Goal: Transaction & Acquisition: Purchase product/service

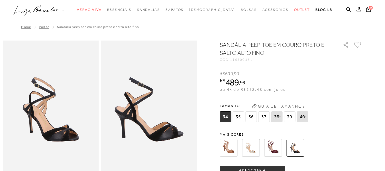
click at [253, 119] on span "36" at bounding box center [250, 116] width 11 height 11
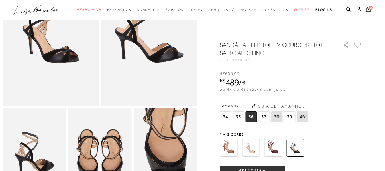
scroll to position [85, 0]
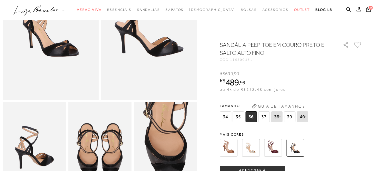
click at [246, 167] on button "ADICIONAR À [GEOGRAPHIC_DATA]" at bounding box center [253, 173] width 66 height 14
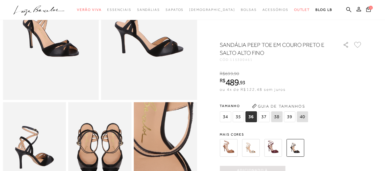
scroll to position [0, 0]
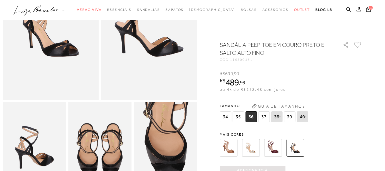
click at [358, 5] on ul ".a{fill-rule:evenodd;} Verão Viva Em alta Favoritos das Influenciadoras Apostas…" at bounding box center [188, 10] width 350 height 11
click at [366, 10] on icon at bounding box center [368, 9] width 5 height 6
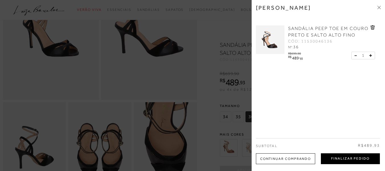
click at [346, 159] on button "Finalizar Pedido" at bounding box center [350, 158] width 59 height 11
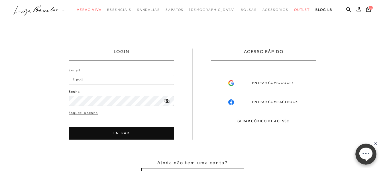
click at [105, 81] on input "E-mail" at bounding box center [121, 80] width 105 height 10
type input "flavinha1cg@yahoo.com.br"
click at [97, 132] on button "ENTRAR" at bounding box center [121, 132] width 105 height 13
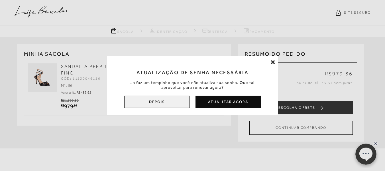
click at [155, 104] on button "Depois" at bounding box center [157, 101] width 66 height 12
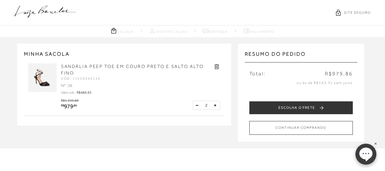
click at [195, 105] on button at bounding box center [197, 105] width 6 height 6
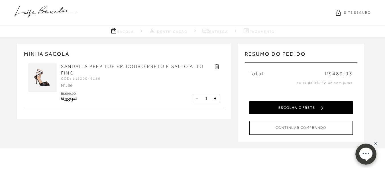
click at [287, 105] on button "ESCOLHA O FRETE" at bounding box center [300, 107] width 103 height 13
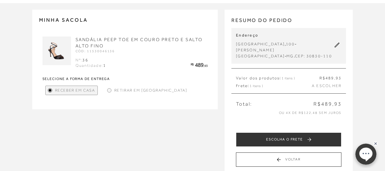
scroll to position [38, 0]
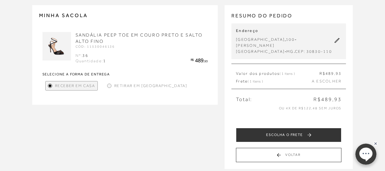
click at [120, 84] on span "Retirar em Loja" at bounding box center [150, 86] width 73 height 6
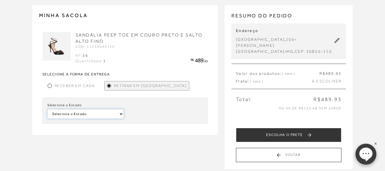
click at [108, 114] on select "Selecione o Estado São Paulo Alagoas" at bounding box center [85, 114] width 77 height 10
click at [56, 88] on span "Receber em Casa" at bounding box center [75, 86] width 40 height 6
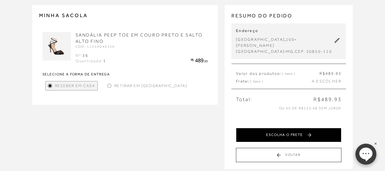
click at [294, 128] on button "ESCOLHA O FRETE" at bounding box center [288, 135] width 105 height 14
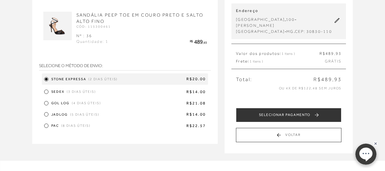
scroll to position [61, 0]
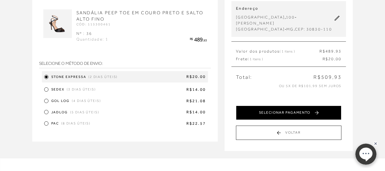
click at [276, 108] on button "SELECIONAR PAGAMENTO" at bounding box center [288, 112] width 105 height 14
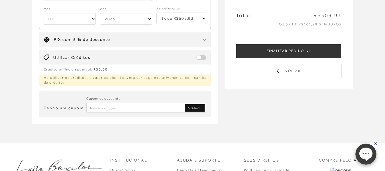
scroll to position [124, 0]
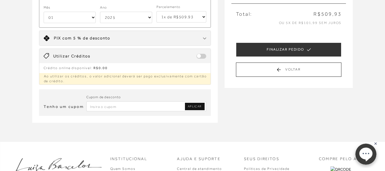
click at [155, 108] on input "Inserir Código da Promoção" at bounding box center [146, 106] width 120 height 10
type input "primeiralb"
click at [190, 107] on span "APLICAR" at bounding box center [195, 106] width 14 height 4
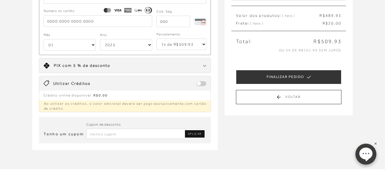
scroll to position [0, 0]
